Goal: Information Seeking & Learning: Learn about a topic

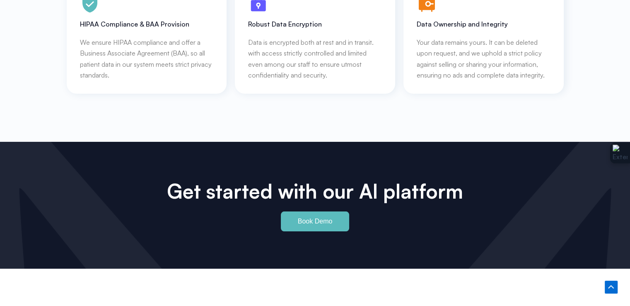
scroll to position [3931, 0]
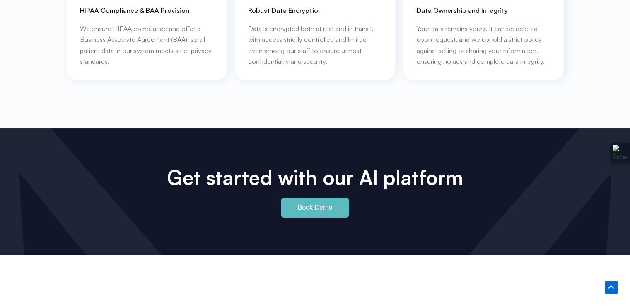
drag, startPoint x: 261, startPoint y: 191, endPoint x: 388, endPoint y: 185, distance: 126.9
drag, startPoint x: 499, startPoint y: 101, endPoint x: 419, endPoint y: 2, distance: 127.5
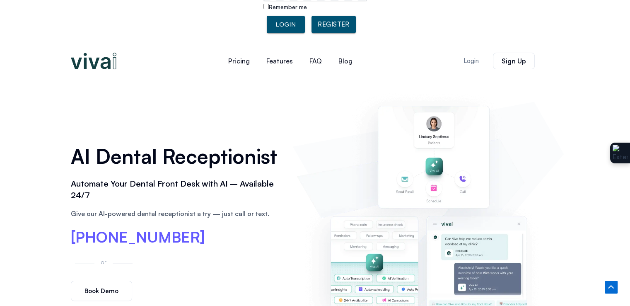
scroll to position [0, 0]
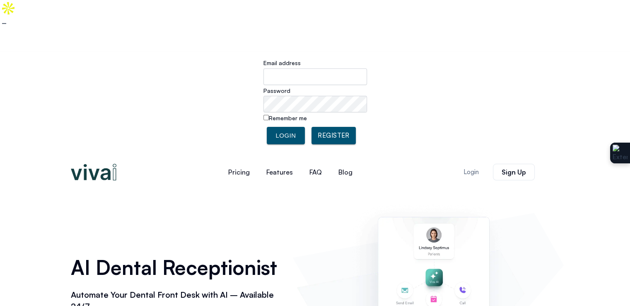
drag, startPoint x: 149, startPoint y: 82, endPoint x: 143, endPoint y: 1, distance: 81.0
drag, startPoint x: 36, startPoint y: 108, endPoint x: 29, endPoint y: 159, distance: 50.7
